Goal: Complete application form

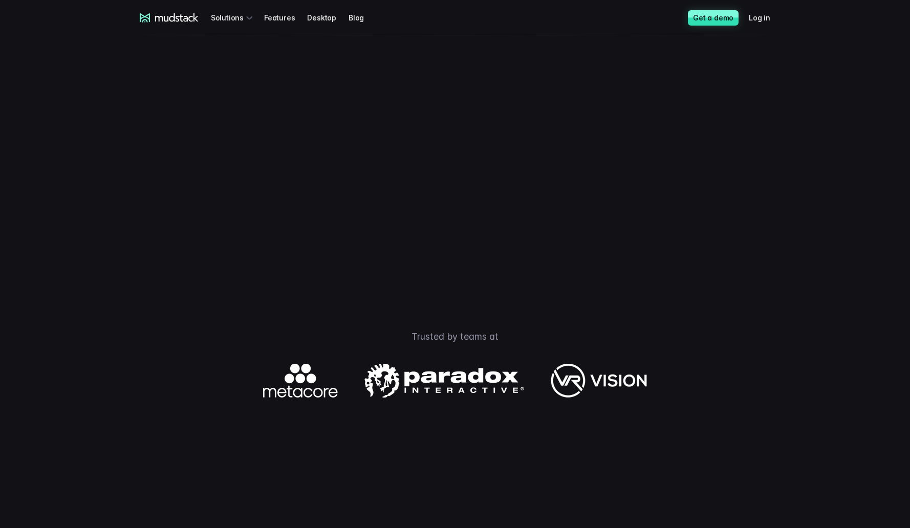
scroll to position [194, 0]
click at [296, 399] on img at bounding box center [455, 382] width 384 height 34
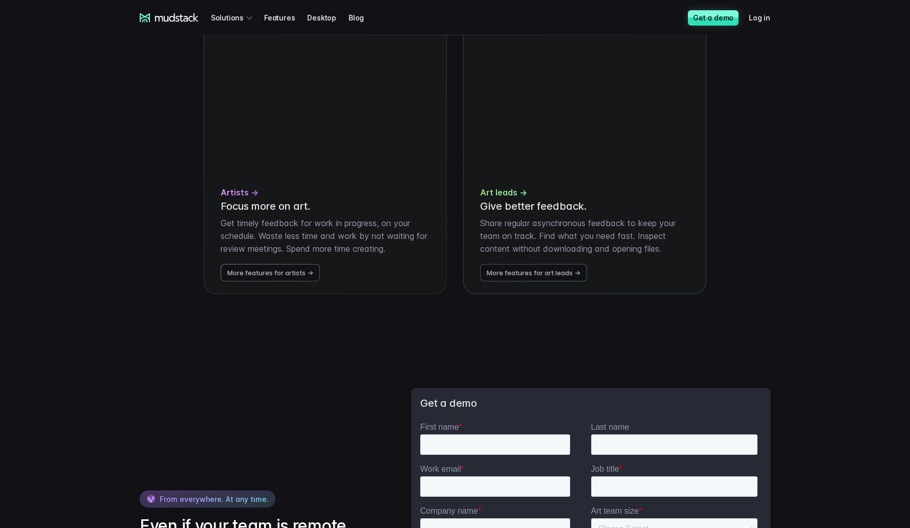
scroll to position [2272, 0]
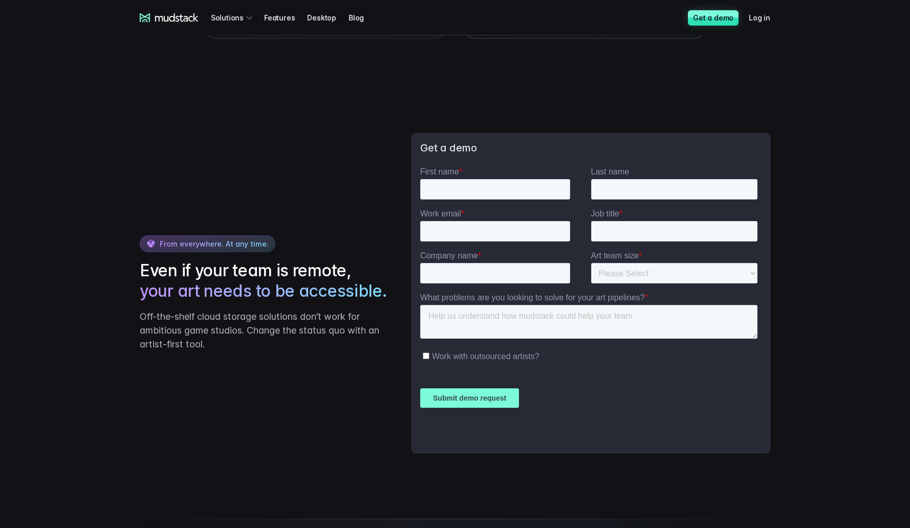
click at [481, 196] on input "First name *" at bounding box center [495, 189] width 150 height 20
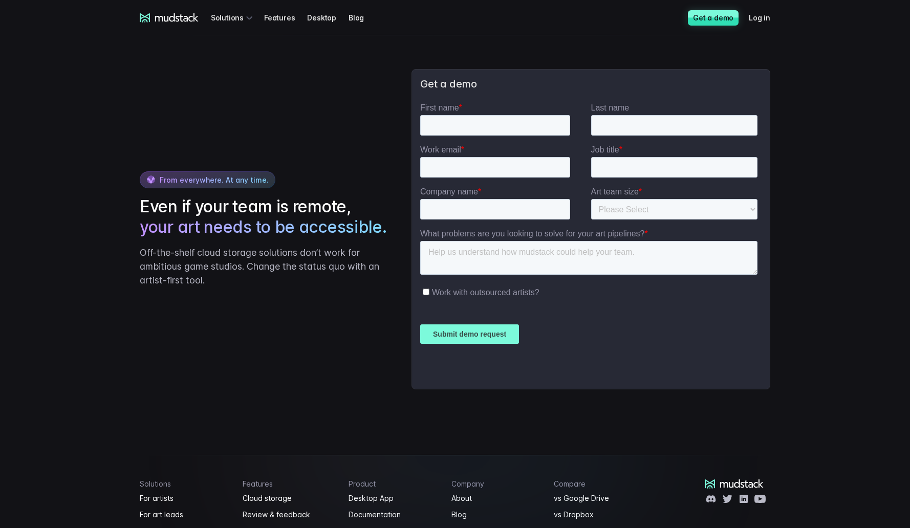
scroll to position [2331, 0]
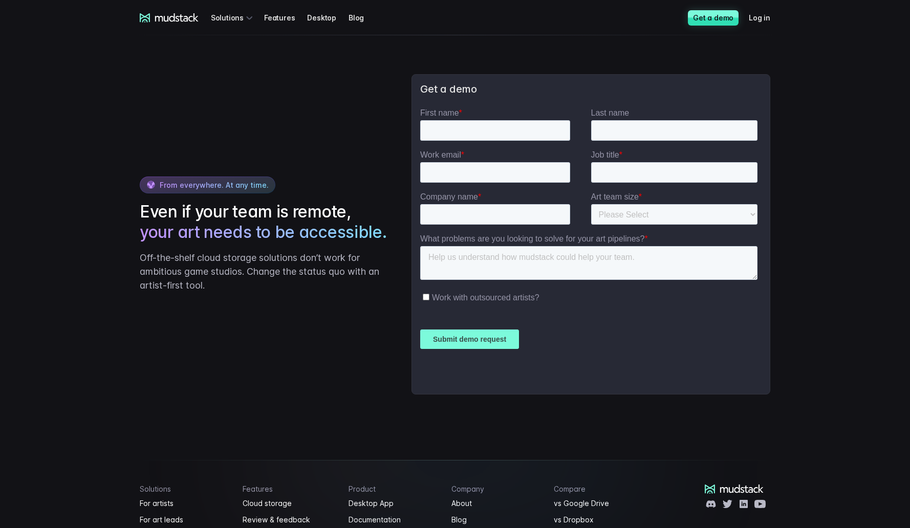
click at [470, 129] on input "First name *" at bounding box center [495, 130] width 150 height 20
type input "[PERSON_NAME]"
click at [633, 132] on input "Last name" at bounding box center [674, 130] width 167 height 20
type input "Liapin"
